Goal: Communication & Community: Answer question/provide support

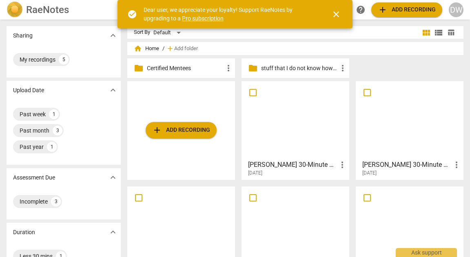
click at [305, 134] on div at bounding box center [296, 120] width 102 height 72
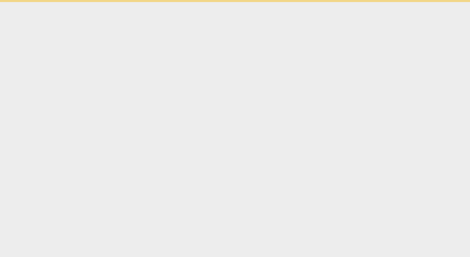
click at [305, 2] on html "check_circle Dear user, we appreciate your loyalty! Support RaeNotes by upgradi…" at bounding box center [235, 1] width 470 height 2
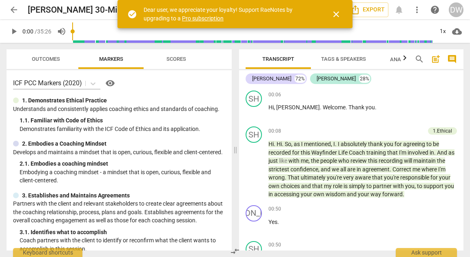
click at [333, 13] on span "close" at bounding box center [337, 14] width 10 height 10
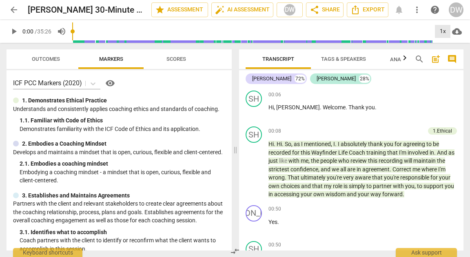
click at [443, 32] on div "1x" at bounding box center [443, 31] width 16 height 13
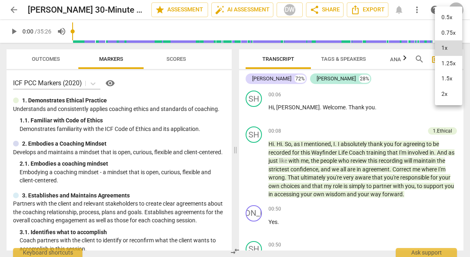
click at [444, 93] on li "2x" at bounding box center [448, 95] width 27 height 16
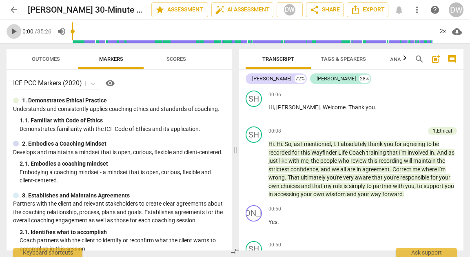
click at [13, 29] on span "play_arrow" at bounding box center [14, 32] width 10 height 10
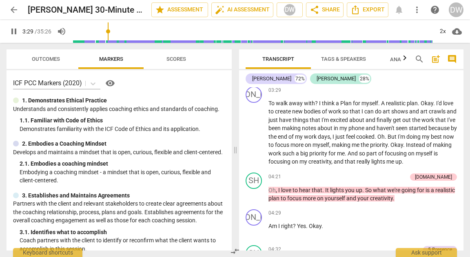
scroll to position [680, 0]
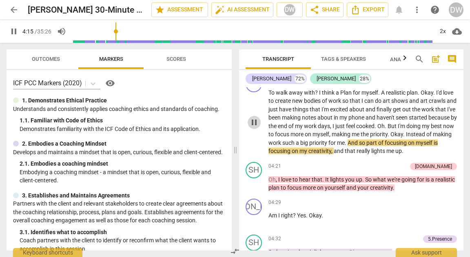
click at [258, 127] on span "pause" at bounding box center [254, 123] width 10 height 10
type input "256"
click at [410, 84] on div "+" at bounding box center [413, 80] width 8 height 8
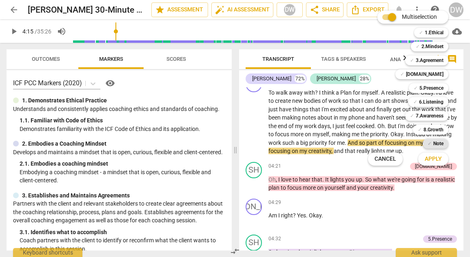
click at [438, 143] on b "Note" at bounding box center [439, 144] width 10 height 10
click at [435, 162] on span "Apply" at bounding box center [433, 159] width 17 height 8
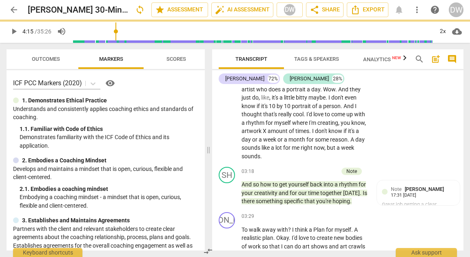
scroll to position [817, 0]
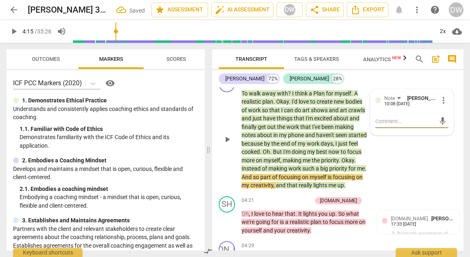
type textarea "Y"
type textarea "Yo"
type textarea "You"
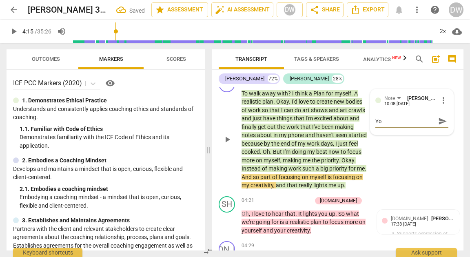
type textarea "You"
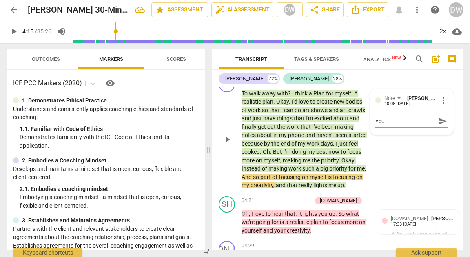
type textarea "Your"
type textarea "Your c"
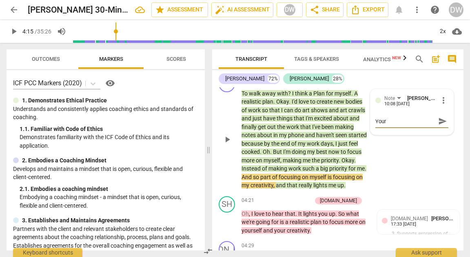
type textarea "Your c"
type textarea "Your cl"
type textarea "Your cli"
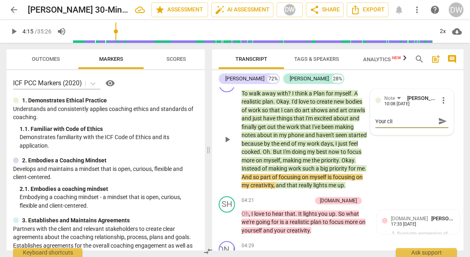
type textarea "Your clie"
type textarea "Your clien"
type textarea "Your client"
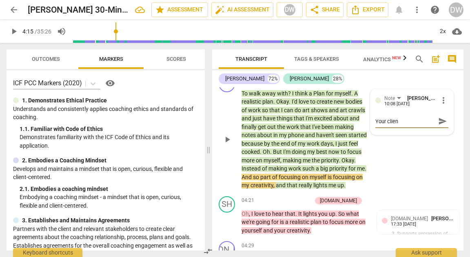
type textarea "Your client"
type textarea "Your client m"
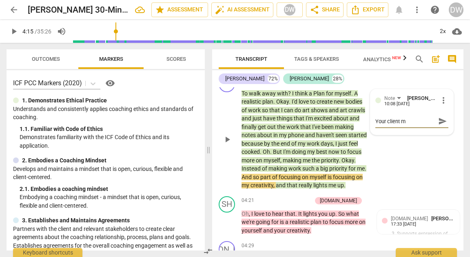
type textarea "Your client me"
type textarea "Your client men"
type textarea "Your client ment"
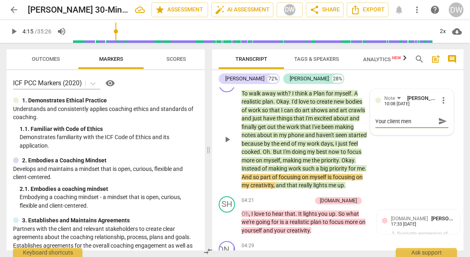
type textarea "Your client ment"
type textarea "Your client menti"
type textarea "Your client mentio"
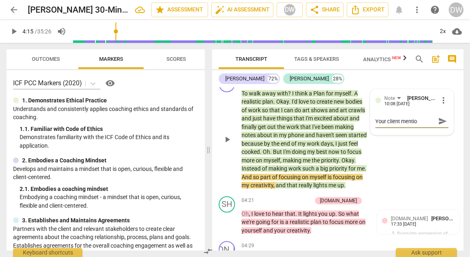
type textarea "Your client mention"
type textarea "Your client mentions"
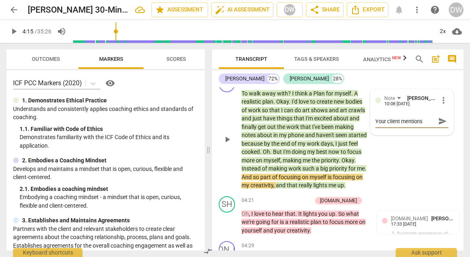
type textarea "Your client mentions"
type textarea "Your client mentions t"
type textarea "Your client mentions th"
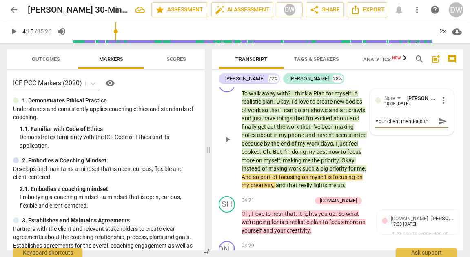
type textarea "Your client mentions tha"
type textarea "Your client mentions that"
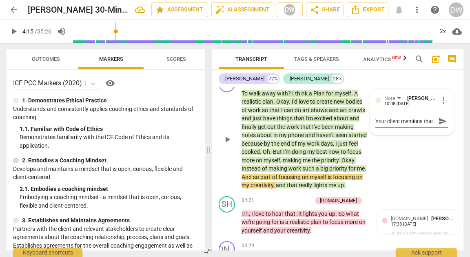
type textarea "Your client mentions that s"
type textarea "Your client mentions that sh"
type textarea "Your client mentions that she"
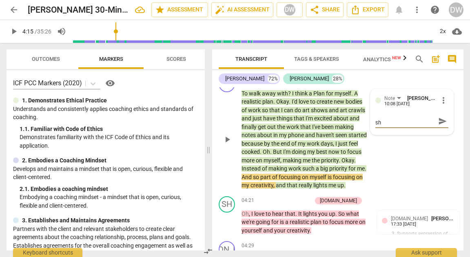
type textarea "Your client mentions that she"
type textarea "Your client mentions that shed"
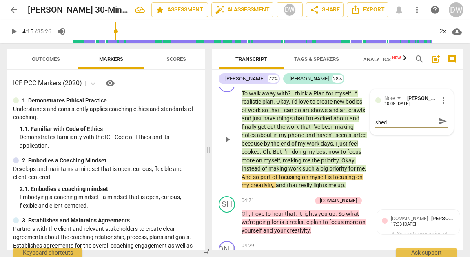
type textarea "Your client mentions that shed l"
type textarea "Your client mentions that shed li"
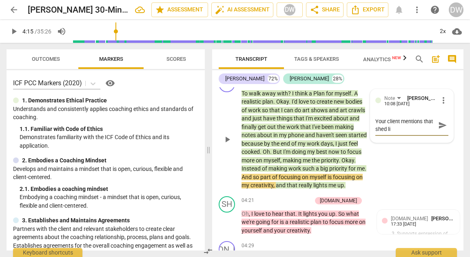
type textarea "Your client mentions that shed lik"
type textarea "Your client mentions that shed like"
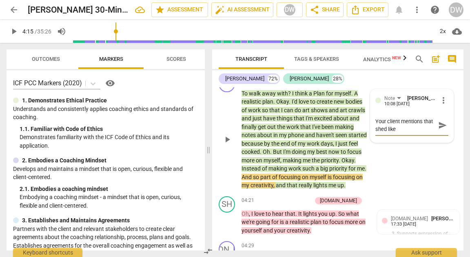
type textarea "Your client mentions that shed like"
type textarea "Your client mentions that shed like t"
type textarea "Your client mentions that shed like to"
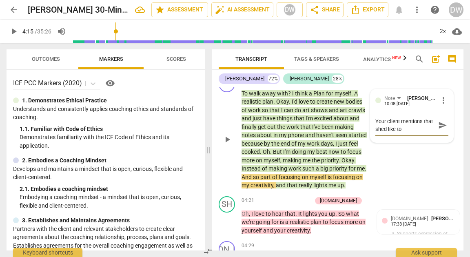
type textarea "Your client mentions that shed like to"
type textarea "Your client mentions that shed like to d"
type textarea "Your client mentions that shed like to do"
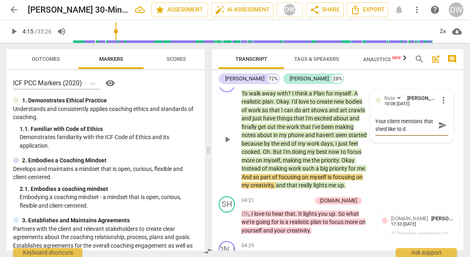
type textarea "Your client mentions that shed like to do"
click at [382, 133] on textarea "Your client mentions that shed like to do" at bounding box center [406, 126] width 60 height 16
type textarea "Your client mentions that she'd like to do"
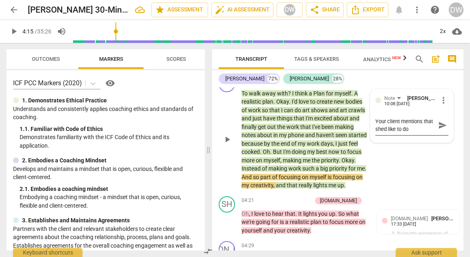
type textarea "Your client mentions that she'd like to do"
click at [415, 133] on textarea "Your client mentions that she'd like to do" at bounding box center [406, 126] width 60 height 16
type textarea "Your client mentions that she'd like to do a"
type textarea "Your client mentions that she'd like to do ar"
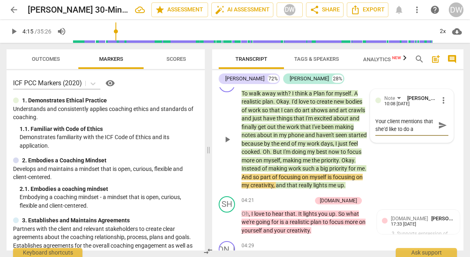
type textarea "Your client mentions that she'd like to do ar"
type textarea "Your client mentions that she'd like to do art"
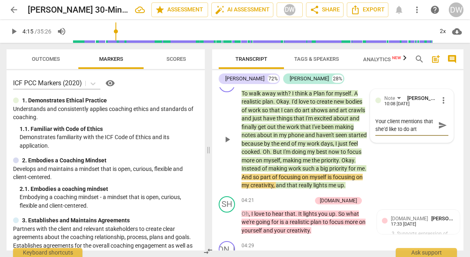
type textarea "Your client mentions that she'd like to do art s"
type textarea "Your client mentions that she'd like to do art sh"
type textarea "Your client mentions that she'd like to do art sho"
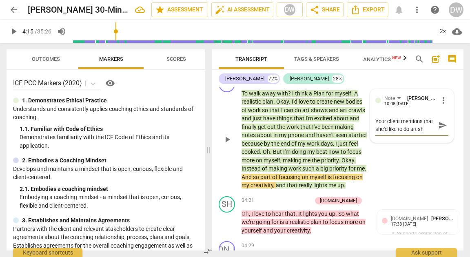
type textarea "Your client mentions that she'd like to do art sho"
type textarea "Your client mentions that she'd like to do art show"
type textarea "Your client mentions that she'd like to do art shows"
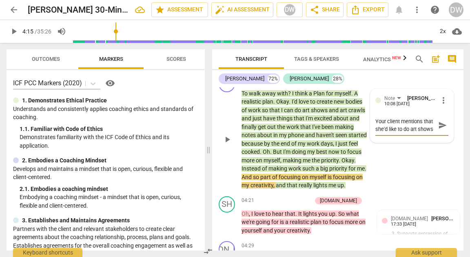
type textarea "Your client mentions that she'd like to do art shows"
type textarea "Your client mentions that she'd like to do art shows o"
type textarea "Your client mentions that she'd like to do art shows or"
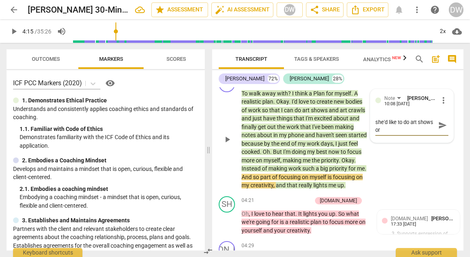
type textarea "Your client mentions that she'd like to do art shows or"
type textarea "Your client mentions that she'd like to do art shows or a"
type textarea "Your client mentions that she'd like to do art shows or ar"
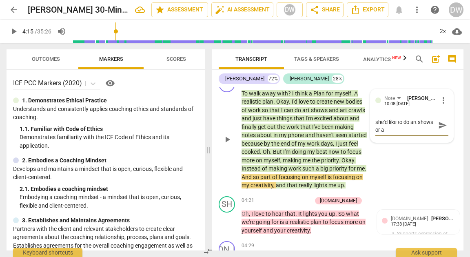
type textarea "Your client mentions that she'd like to do art shows or ar"
type textarea "Your client mentions that she'd like to do art shows or art"
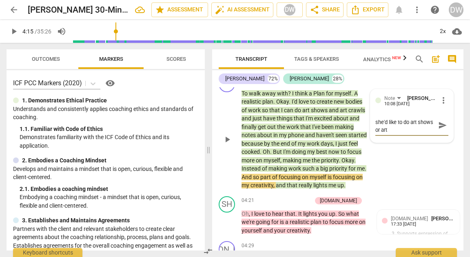
type textarea "Your client mentions that she'd like to do art shows or art c"
type textarea "Your client mentions that she'd like to do art shows or art cr"
type textarea "Your client mentions that she'd like to do art shows or art cra"
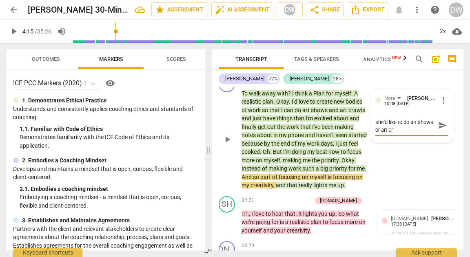
type textarea "Your client mentions that she'd like to do art shows or art cra"
type textarea "Your client mentions that she'd like to do art shows or art craw"
type textarea "Your client mentions that she'd like to do art shows or art crawl"
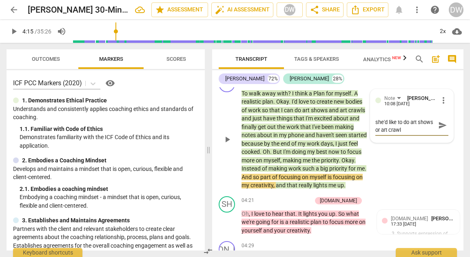
scroll to position [0, 0]
type textarea "Your client mentions that she'd like to do art shows or art crawls"
type textarea "Your client mentions that she'd like to do art shows or art crawls."
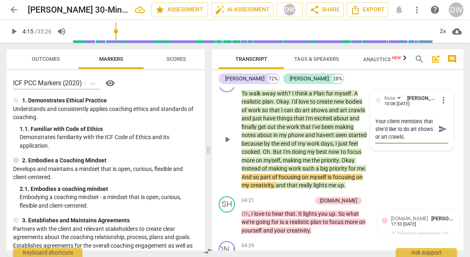
type textarea "Your client mentions that she'd like to do art shows or art crawls."
type textarea "Your client mentions that she'd like to do art shows or art crawls. I"
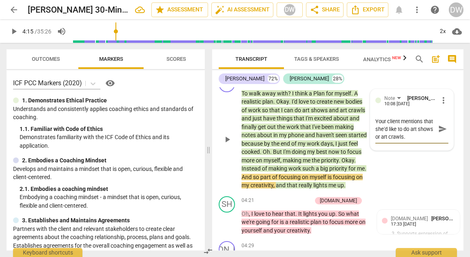
type textarea "Your client mentions that she'd like to do art shows or art crawls. I"
type textarea "Your client mentions that she'd like to do art shows or art crawls. Im"
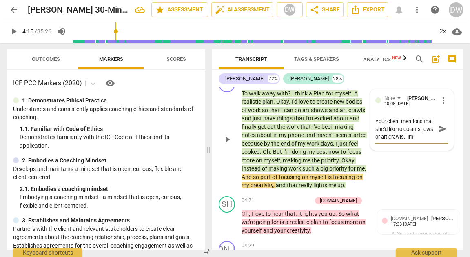
type textarea "Your client mentions that she'd like to do art shows or art crawls. Im c"
type textarea "Your client mentions that she'd like to do art shows or art crawls. Im cu"
type textarea "Your client mentions that she'd like to do art shows or art crawls. Im cur"
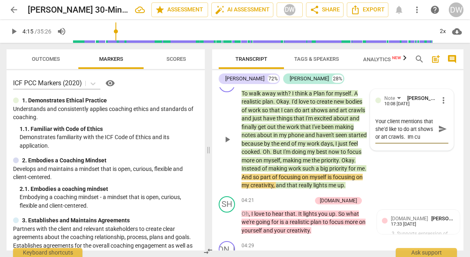
type textarea "Your client mentions that she'd like to do art shows or art crawls. Im cur"
type textarea "Your client mentions that she'd like to do art shows or art crawls. Im curi"
type textarea "Your client mentions that she'd like to do art shows or art crawls. Im curio"
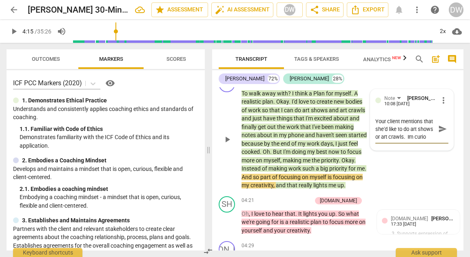
type textarea "Your client mentions that she'd like to do art shows or art crawls. Im curiou"
type textarea "Your client mentions that she'd like to do art shows or art crawls. Im curious"
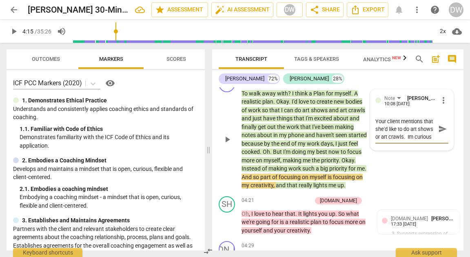
type textarea "Your client mentions that she'd like to do art shows or art crawls. Im curious"
type textarea "Your client mentions that she'd like to do art shows or art crawls. Im curious a"
type textarea "Your client mentions that she'd like to do art shows or art crawls. Im curious …"
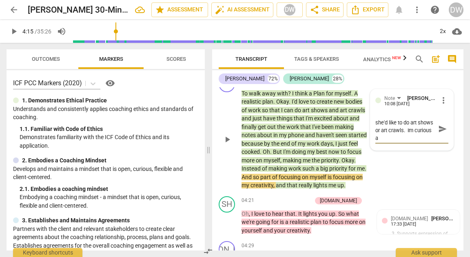
type textarea "Your client mentions that she'd like to do art shows or art crawls. Im curious …"
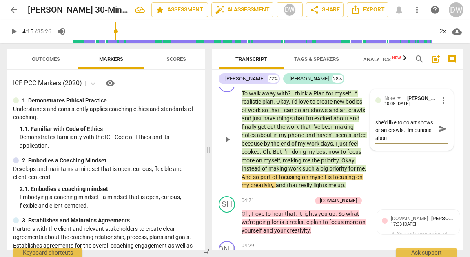
type textarea "Your client mentions that she'd like to do art shows or art crawls. Im curious …"
click at [425, 138] on textarea "Your client mentions that she'd like to do art shows or art crawls. Im curious …" at bounding box center [406, 129] width 60 height 23
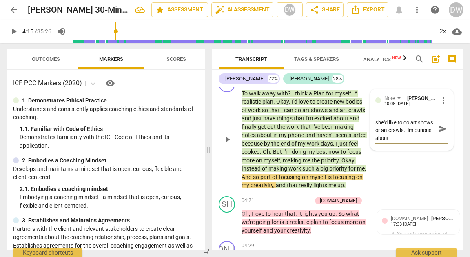
type textarea "Your client mentions that she'd like to do art shows or art crawls. I'm curious…"
click at [423, 141] on textarea "Your client mentions that she'd like to do art shows or art crawls. I'm curious…" at bounding box center [406, 129] width 60 height 23
type textarea "Your client mentions that she'd like to do art shows or art crawls. I'm curious…"
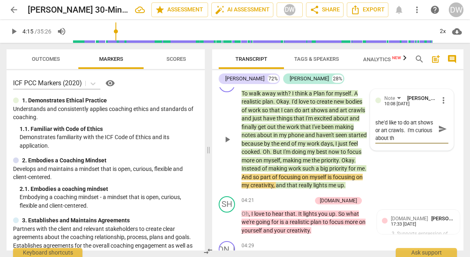
type textarea "Your client mentions that she'd like to do art shows or art crawls. I'm curious…"
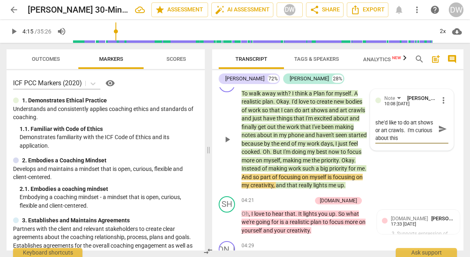
type textarea "Your client mentions that she'd like to do art shows or art crawls. I'm curious…"
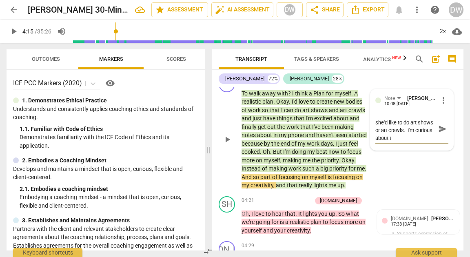
type textarea "Your client mentions that she'd like to do art shows or art crawls. I'm curious…"
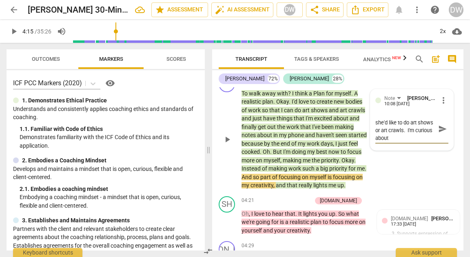
type textarea "Your client mentions that she'd like to do art shows or art crawls. I'm curious…"
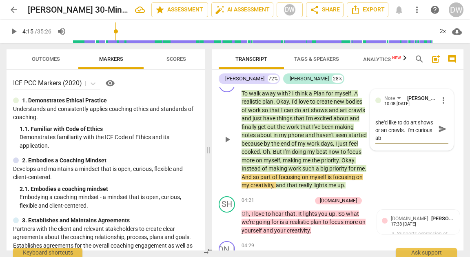
type textarea "Your client mentions that she'd like to do art shows or art crawls. I'm curious…"
type textarea "Your client mentions that she'd like to do art shows or art crawls. I'm curious"
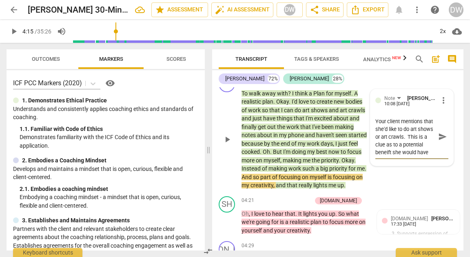
click at [407, 150] on textarea "Your client mentions that she'd like to do art shows or art crawls. This is a c…" at bounding box center [406, 137] width 60 height 39
click at [406, 156] on textarea "Your client mentions that she'd like to do art shows or art crawls. This is a c…" at bounding box center [406, 137] width 60 height 39
click at [399, 152] on textarea "Your client mentions that she'd like to do art shows or art crawls. This is a c…" at bounding box center [406, 137] width 60 height 39
click at [398, 152] on textarea "Your client mentions that she'd like to do art shows or art crawls. This is a c…" at bounding box center [406, 137] width 60 height 39
click at [417, 153] on textarea "Your client mentions that she'd like to do art shows or art crawls. This is a c…" at bounding box center [406, 137] width 60 height 39
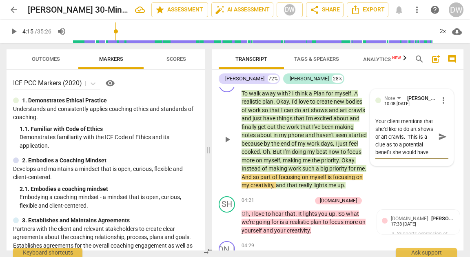
drag, startPoint x: 417, startPoint y: 153, endPoint x: 416, endPoint y: 158, distance: 5.4
click at [417, 156] on textarea "Your client mentions that she'd like to do art shows or art crawls. This is a c…" at bounding box center [406, 137] width 60 height 39
click at [387, 153] on textarea "Your client mentions that she'd like to do art shows or art crawls. This is a c…" at bounding box center [406, 137] width 60 height 39
drag, startPoint x: 387, startPoint y: 153, endPoint x: 405, endPoint y: 165, distance: 21.2
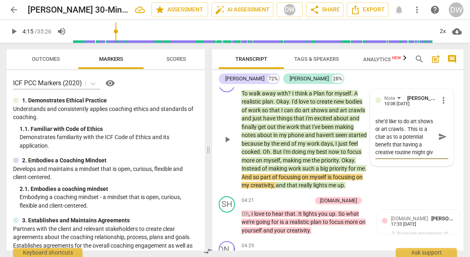
click at [405, 159] on div "Your client mentions that she'd like to do art shows or art crawls. This is a c…" at bounding box center [412, 137] width 73 height 44
click at [408, 152] on textarea "Your client mentions that she'd like to do art shows or art crawls. This is a c…" at bounding box center [406, 141] width 60 height 47
click at [409, 164] on textarea "Your client mentions that she'd like to do art shows or art crawls. This is a c…" at bounding box center [406, 141] width 60 height 47
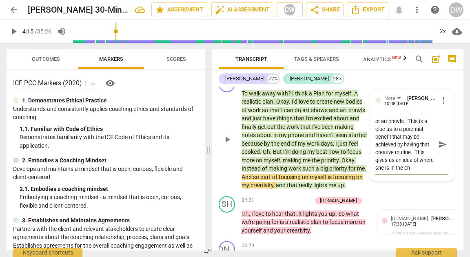
scroll to position [16, 0]
click at [443, 153] on span "send" at bounding box center [443, 148] width 9 height 9
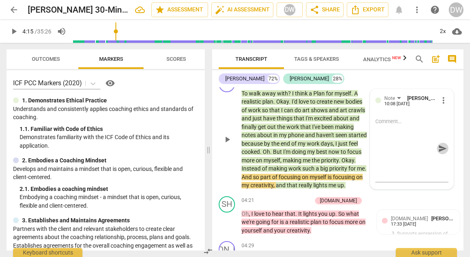
scroll to position [0, 0]
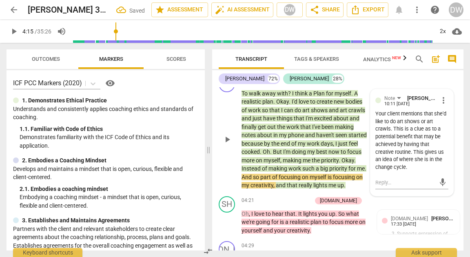
click at [405, 171] on div "Your client mentions that she'd like to do art shows or art crawls. This is a c…" at bounding box center [412, 140] width 73 height 61
click at [441, 105] on span "more_vert" at bounding box center [444, 101] width 10 height 10
click at [441, 110] on li "Edit" at bounding box center [449, 109] width 28 height 16
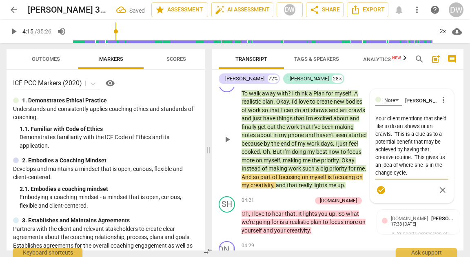
click at [408, 177] on textarea "Your client mentions that she'd like to do art shows or art crawls. This is a c…" at bounding box center [412, 146] width 73 height 62
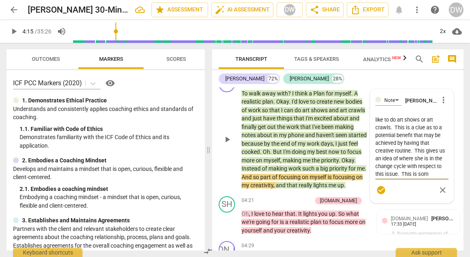
scroll to position [15, 0]
click at [406, 177] on textarea "Your client mentions that she'd like to do art shows or art crawls. This is a c…" at bounding box center [412, 146] width 73 height 62
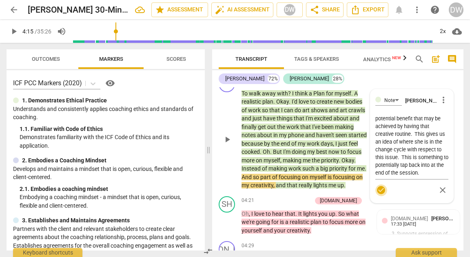
click at [379, 195] on span "check_circle" at bounding box center [381, 190] width 10 height 10
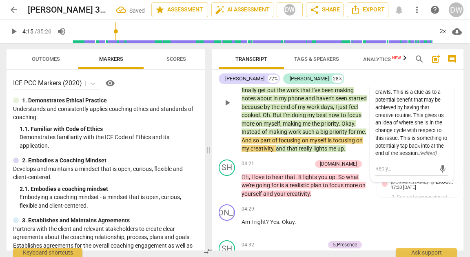
scroll to position [869, 0]
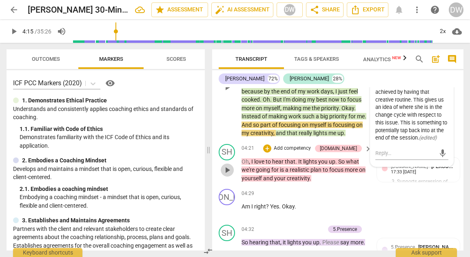
click at [226, 175] on span "play_arrow" at bounding box center [228, 170] width 10 height 10
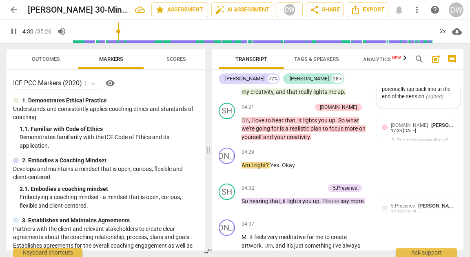
scroll to position [975, 0]
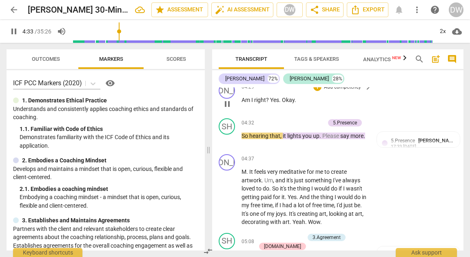
click at [225, 109] on span "pause" at bounding box center [228, 104] width 10 height 10
click at [318, 91] on div "+" at bounding box center [318, 87] width 8 height 8
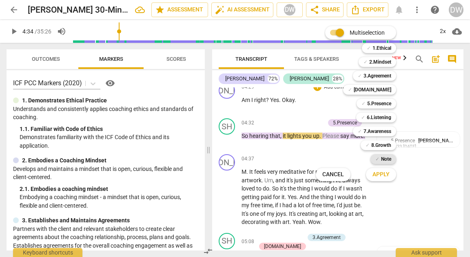
click at [383, 155] on b "Note" at bounding box center [386, 159] width 10 height 10
click at [385, 172] on span "Apply" at bounding box center [381, 175] width 17 height 8
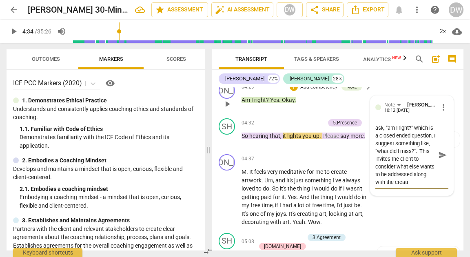
scroll to position [8, 0]
click at [445, 160] on span "send" at bounding box center [443, 155] width 12 height 10
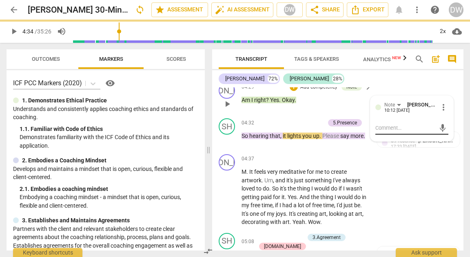
scroll to position [0, 0]
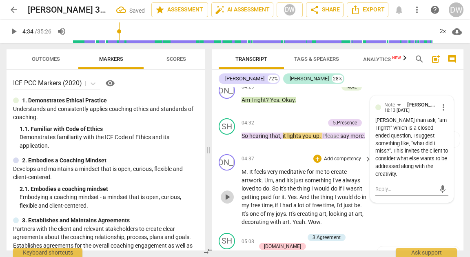
click at [233, 202] on span "play_arrow" at bounding box center [227, 197] width 13 height 10
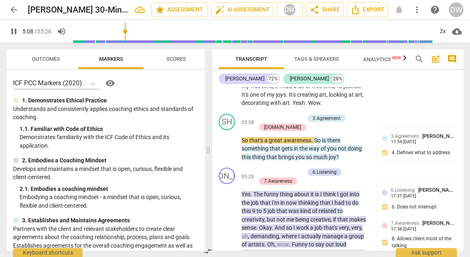
scroll to position [1096, 0]
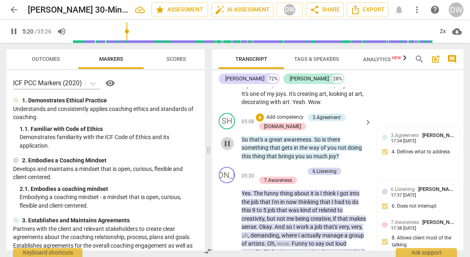
click at [229, 149] on span "pause" at bounding box center [228, 144] width 10 height 10
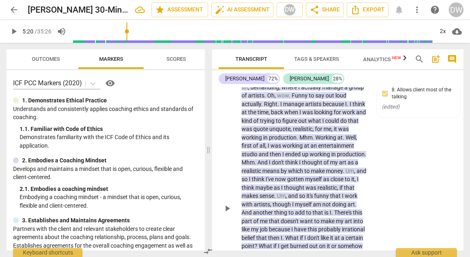
scroll to position [1245, 0]
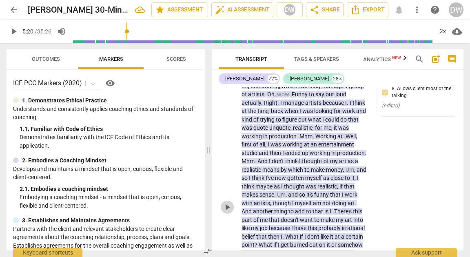
click at [226, 214] on button "play_arrow" at bounding box center [227, 207] width 13 height 13
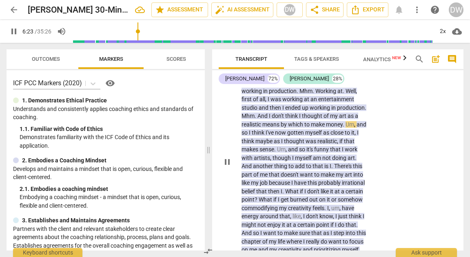
scroll to position [1309, 0]
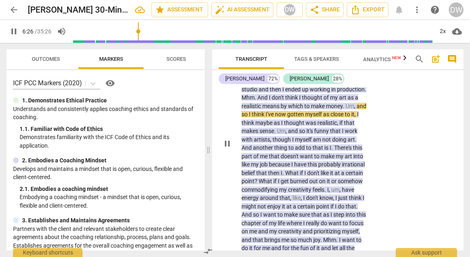
click at [232, 149] on span "pause" at bounding box center [228, 144] width 10 height 10
